Goal: Navigation & Orientation: Find specific page/section

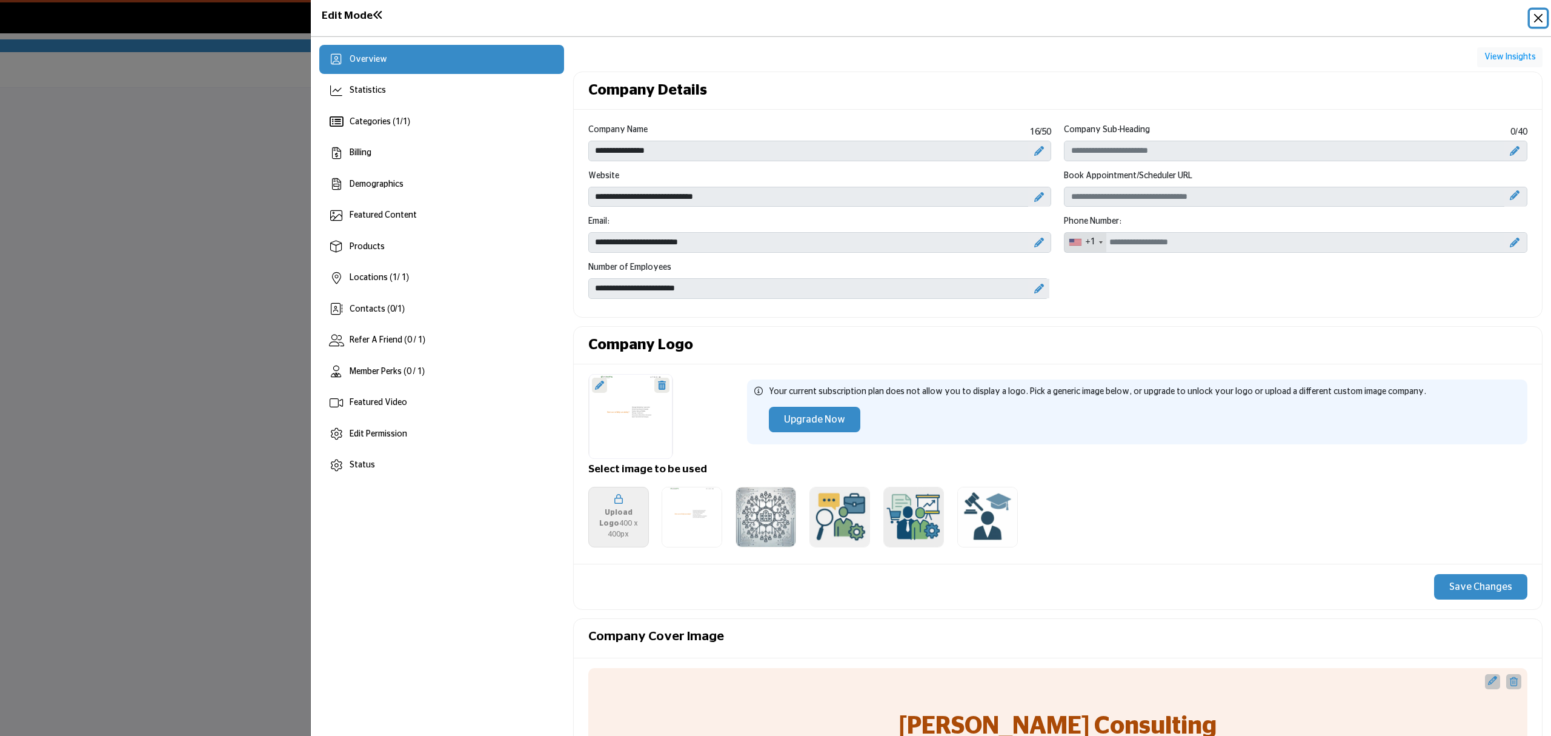
click at [1539, 17] on button "Close" at bounding box center [1538, 18] width 17 height 17
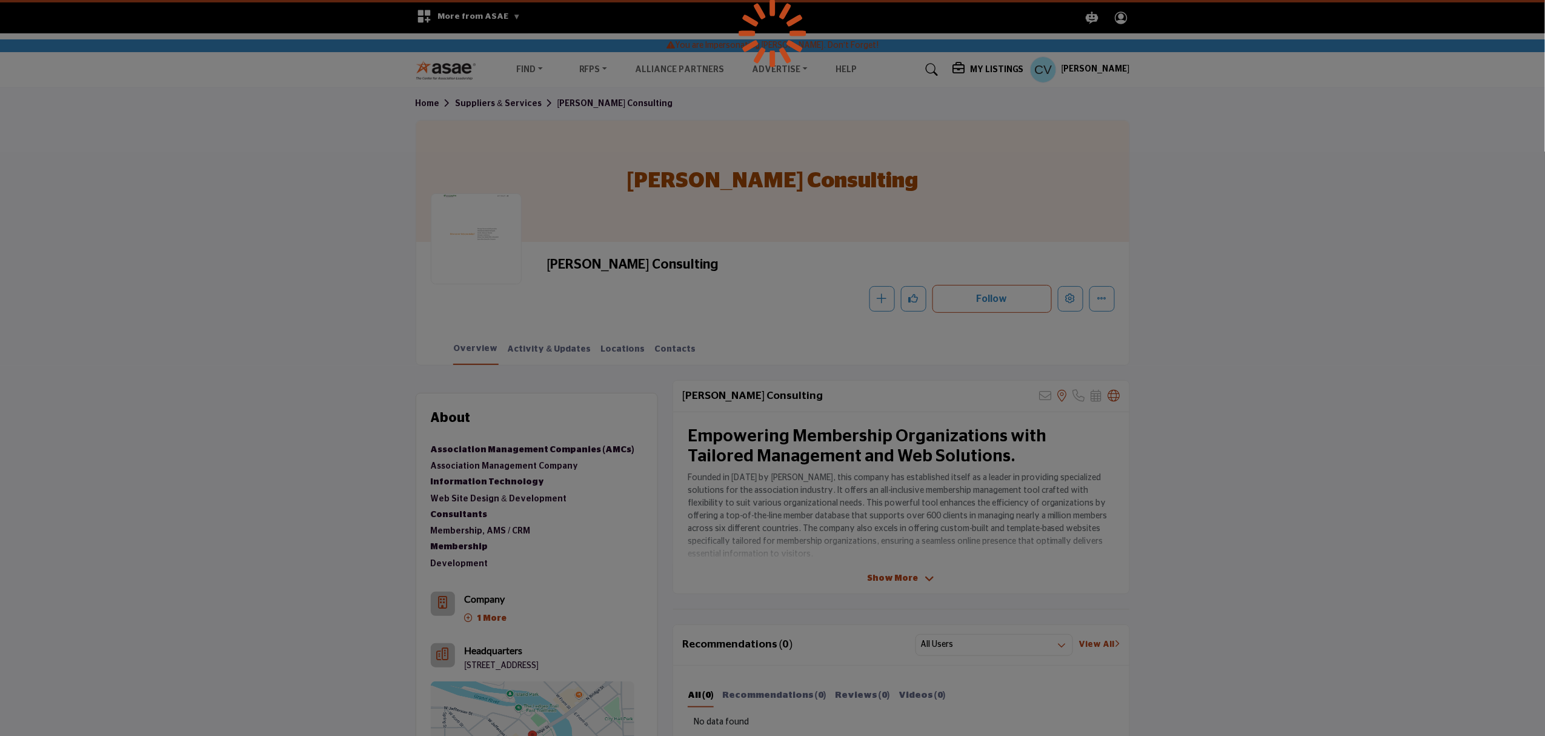
click at [1098, 63] on div at bounding box center [772, 368] width 1545 height 736
click at [1087, 68] on div at bounding box center [772, 368] width 1545 height 736
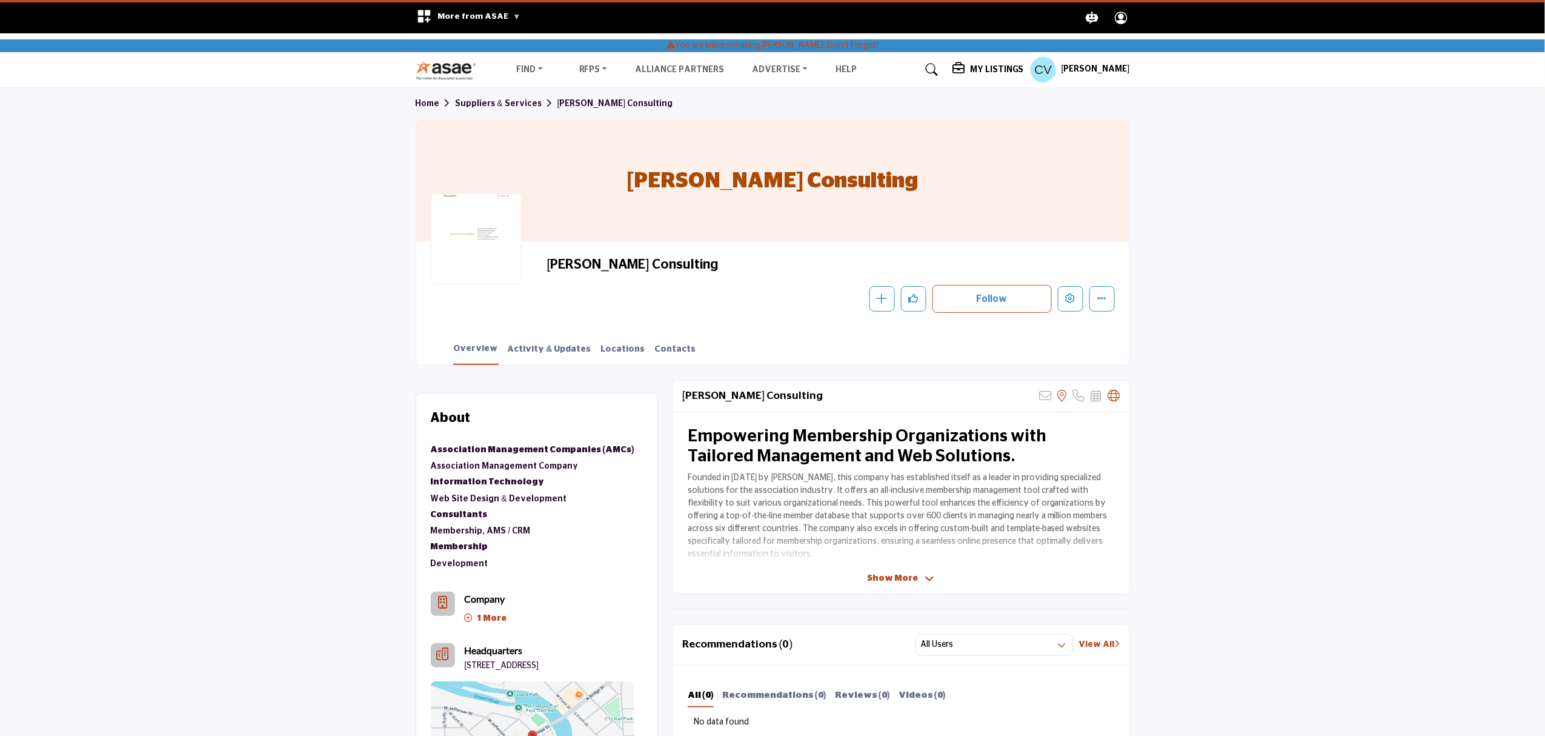
click at [1093, 68] on h5 "[PERSON_NAME]" at bounding box center [1096, 70] width 68 height 12
click at [1003, 71] on h5 "My Listings" at bounding box center [997, 69] width 54 height 11
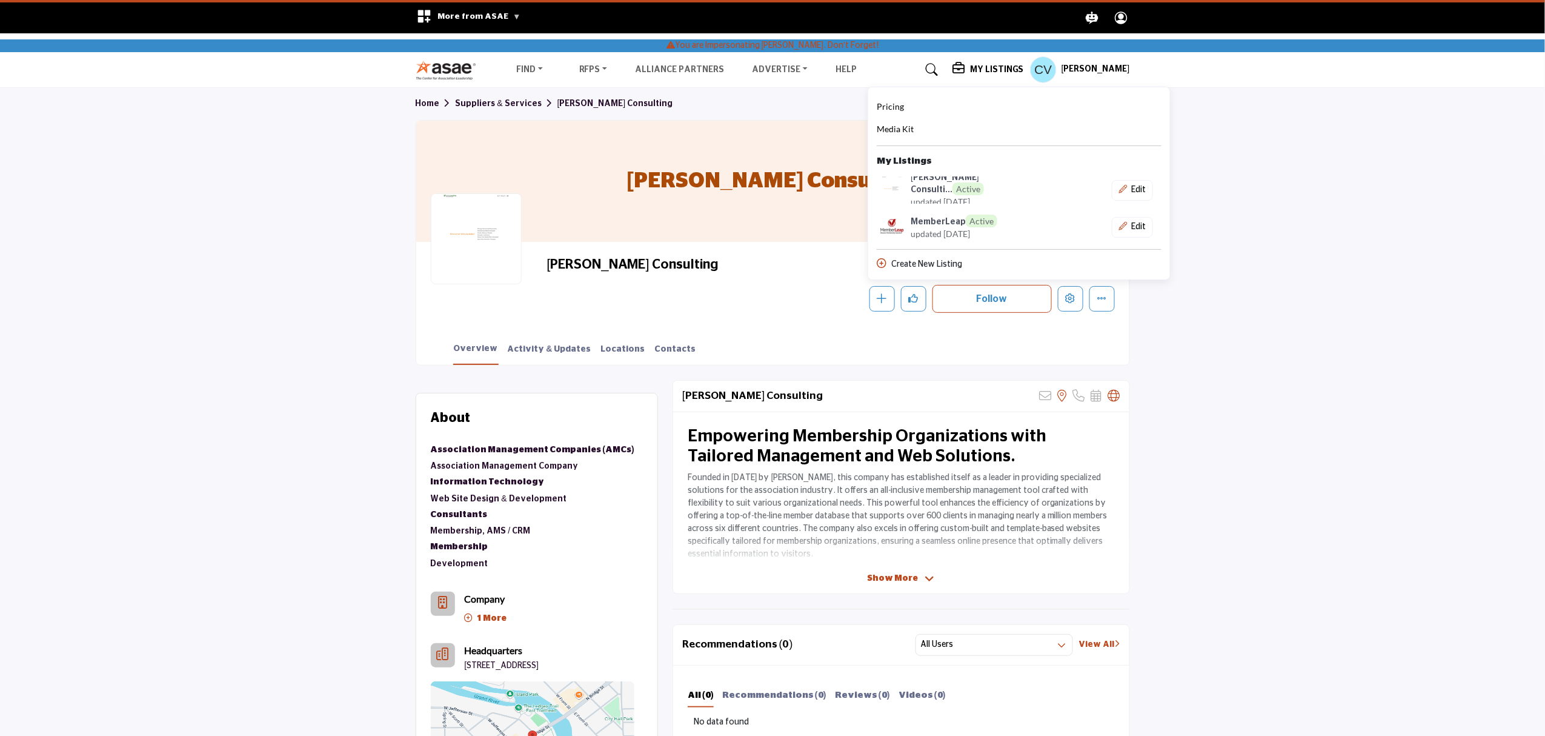
drag, startPoint x: 1089, startPoint y: 69, endPoint x: 1084, endPoint y: 79, distance: 11.1
click at [1089, 69] on h5 "[PERSON_NAME]" at bounding box center [1096, 70] width 68 height 12
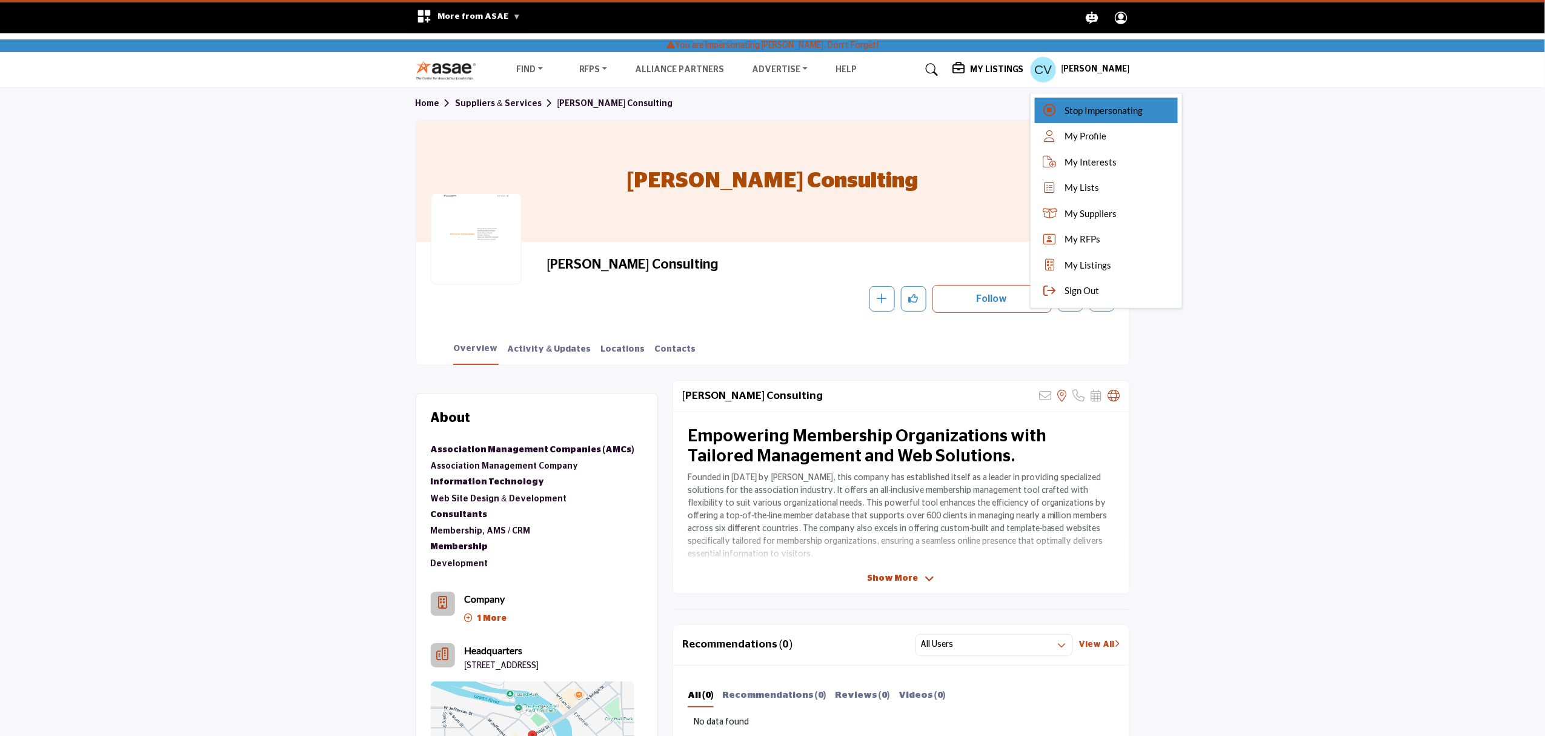
click at [1075, 114] on div "Stop Impersonating" at bounding box center [1106, 111] width 143 height 26
click at [0, 0] on div at bounding box center [0, 0] width 0 height 0
